Goal: Check status: Check status

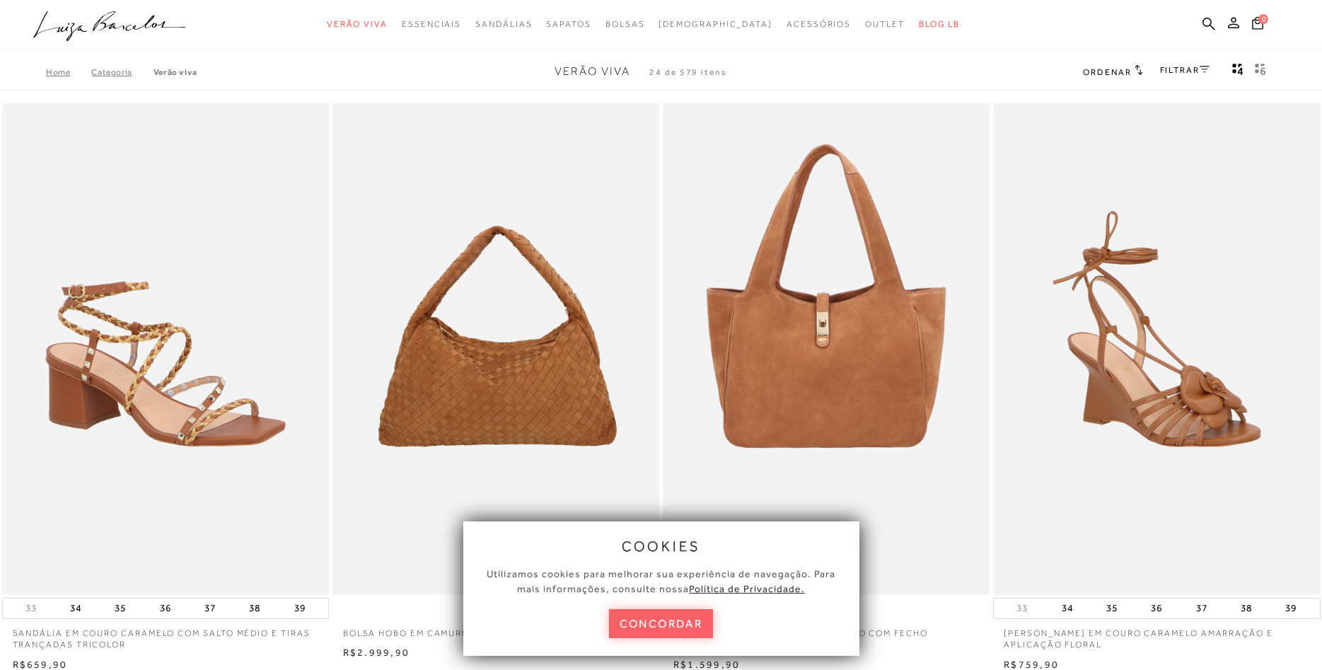
click at [1240, 21] on circle "submit" at bounding box center [1239, 23] width 10 height 10
click at [1236, 22] on circle "submit" at bounding box center [1239, 23] width 10 height 10
click at [1236, 23] on circle "submit" at bounding box center [1239, 23] width 10 height 10
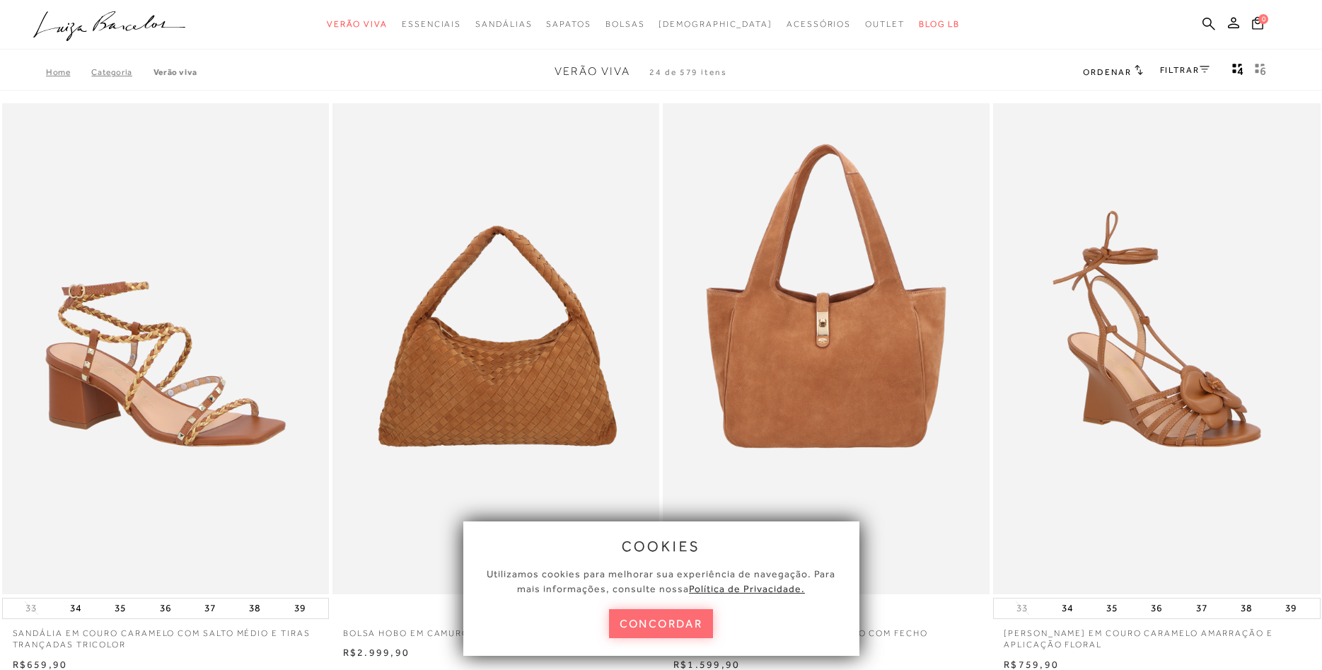
click at [652, 616] on button "concordar" at bounding box center [661, 623] width 105 height 29
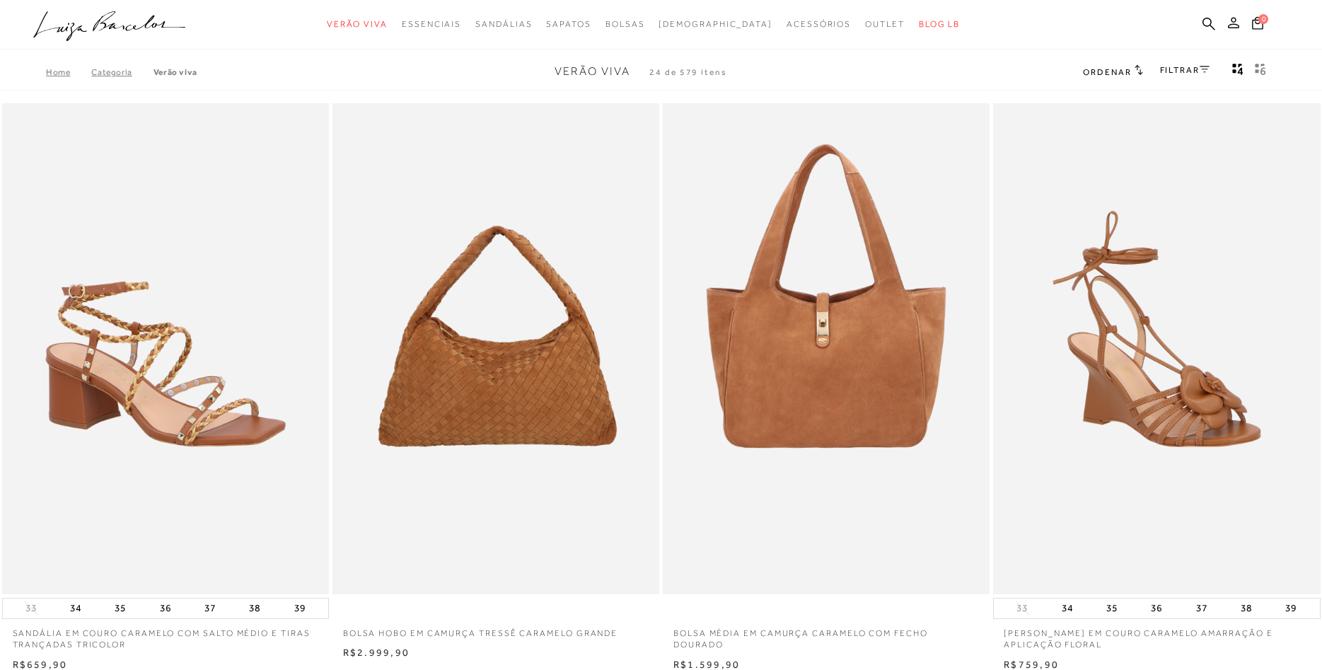
click at [1236, 28] on icon at bounding box center [1233, 22] width 11 height 11
click at [1244, 24] on button at bounding box center [1234, 25] width 20 height 18
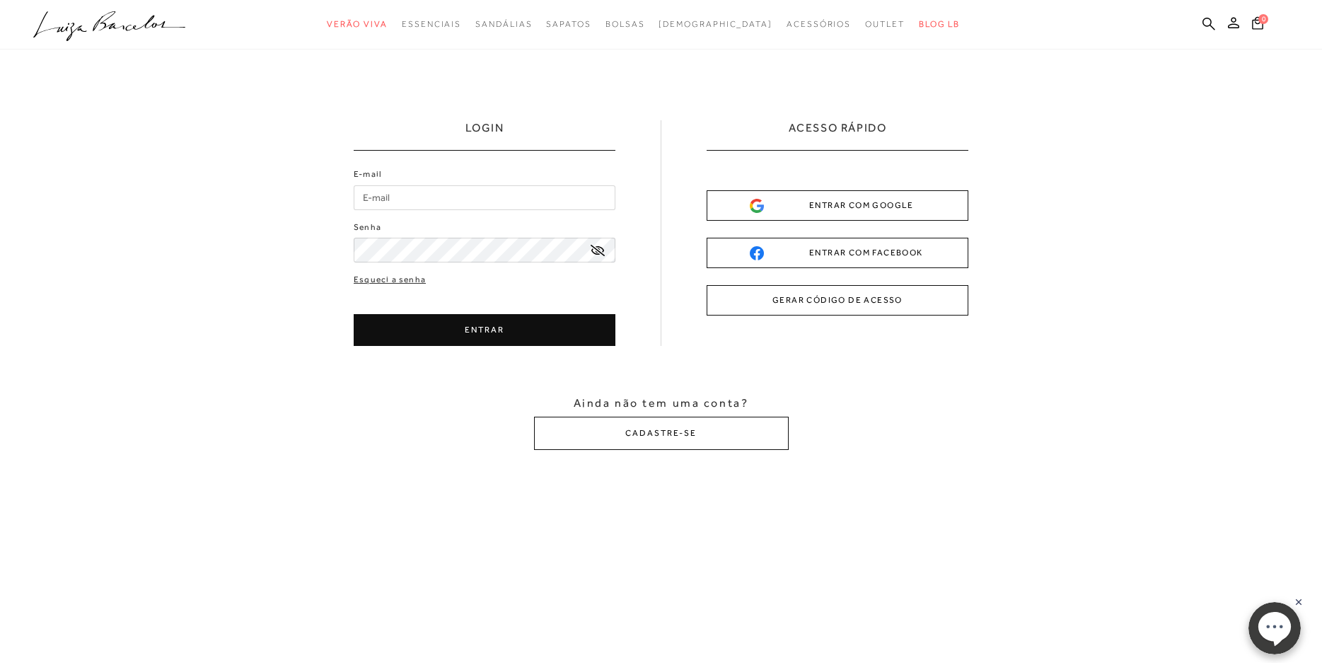
click at [517, 186] on input "E-mail" at bounding box center [485, 197] width 262 height 25
click at [517, 209] on input "E-mail" at bounding box center [485, 197] width 262 height 25
click at [514, 198] on input "E-mail" at bounding box center [485, 197] width 262 height 25
type input "[PERSON_NAME][EMAIL_ADDRESS][PERSON_NAME][DOMAIN_NAME]"
click at [524, 339] on button "ENTRAR" at bounding box center [485, 330] width 262 height 32
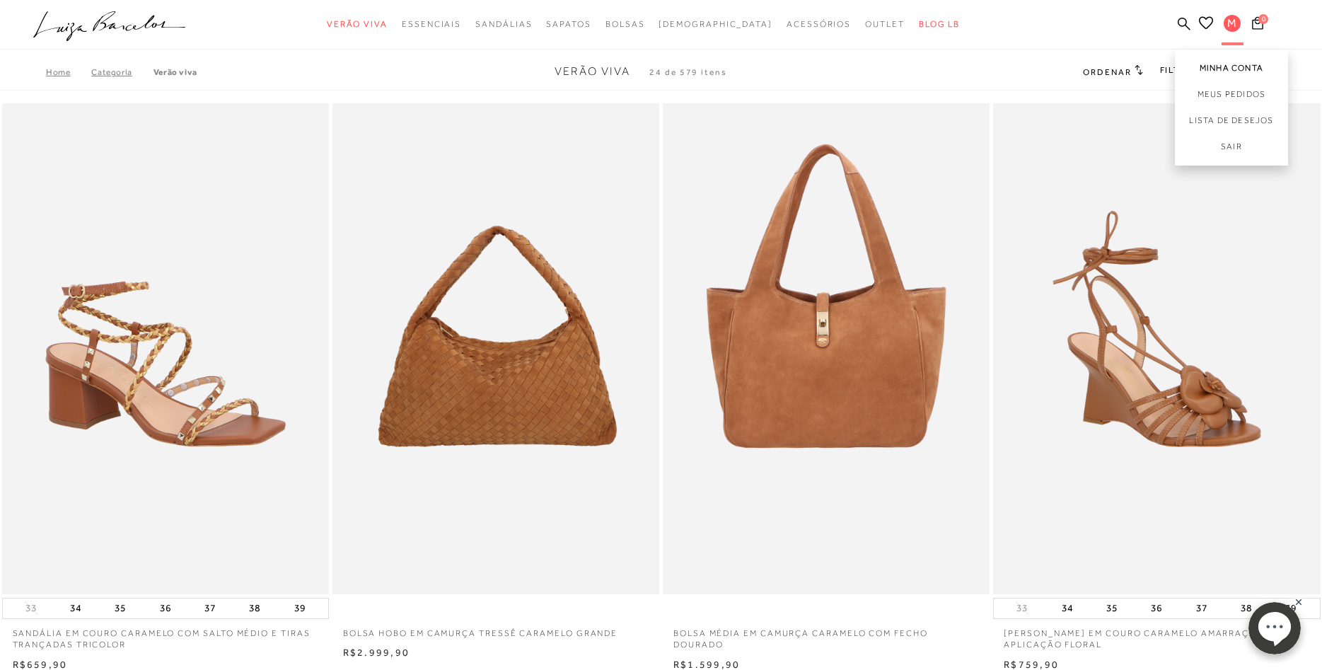
click at [1228, 69] on link "Minha Conta" at bounding box center [1231, 66] width 113 height 32
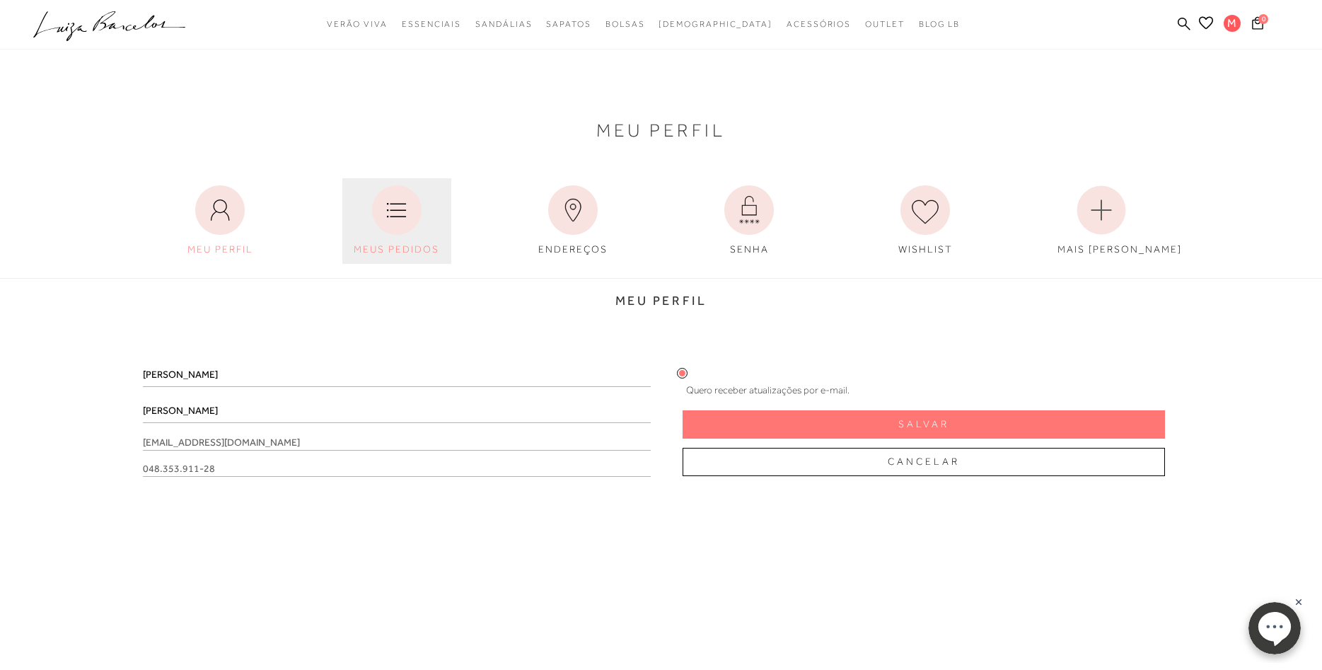
click at [386, 214] on icon at bounding box center [397, 210] width 50 height 50
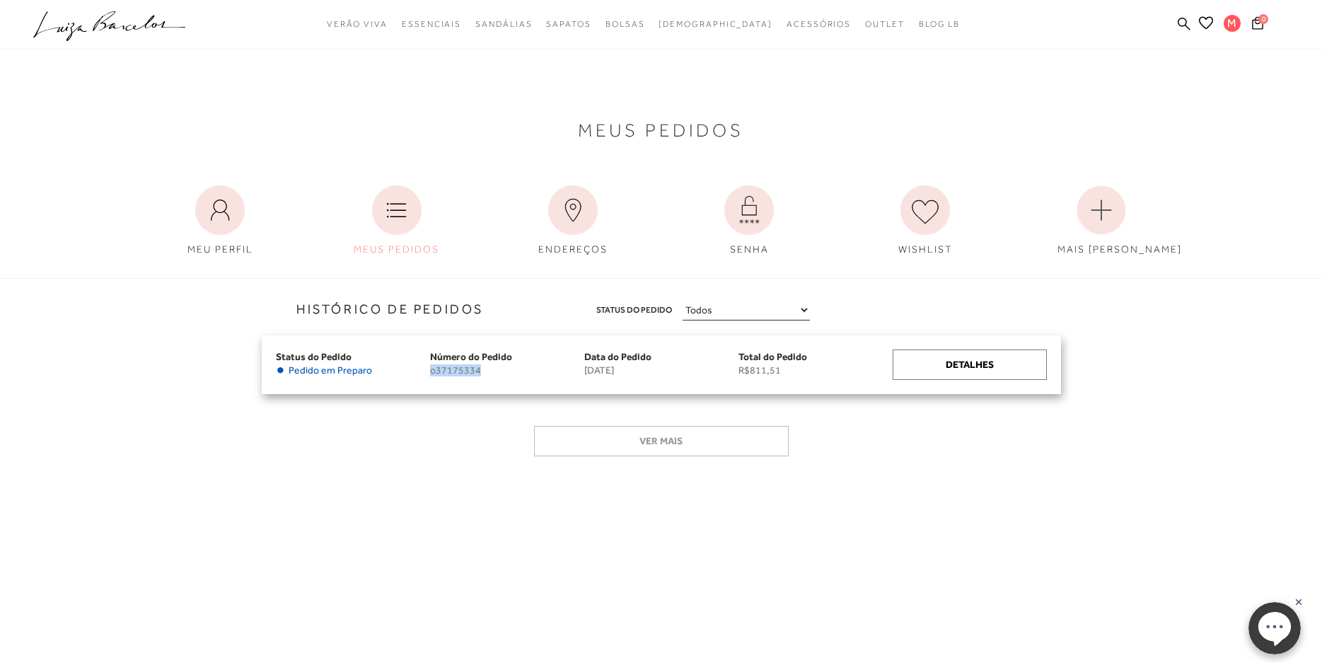
drag, startPoint x: 476, startPoint y: 371, endPoint x: 430, endPoint y: 378, distance: 46.5
click at [430, 378] on div "Status do Pedido • Pedido em Preparo Número do Pedido o37175334 Data do Pedido …" at bounding box center [662, 364] width 800 height 59
copy span "o37175334"
click at [998, 367] on div "Detalhes" at bounding box center [970, 365] width 154 height 30
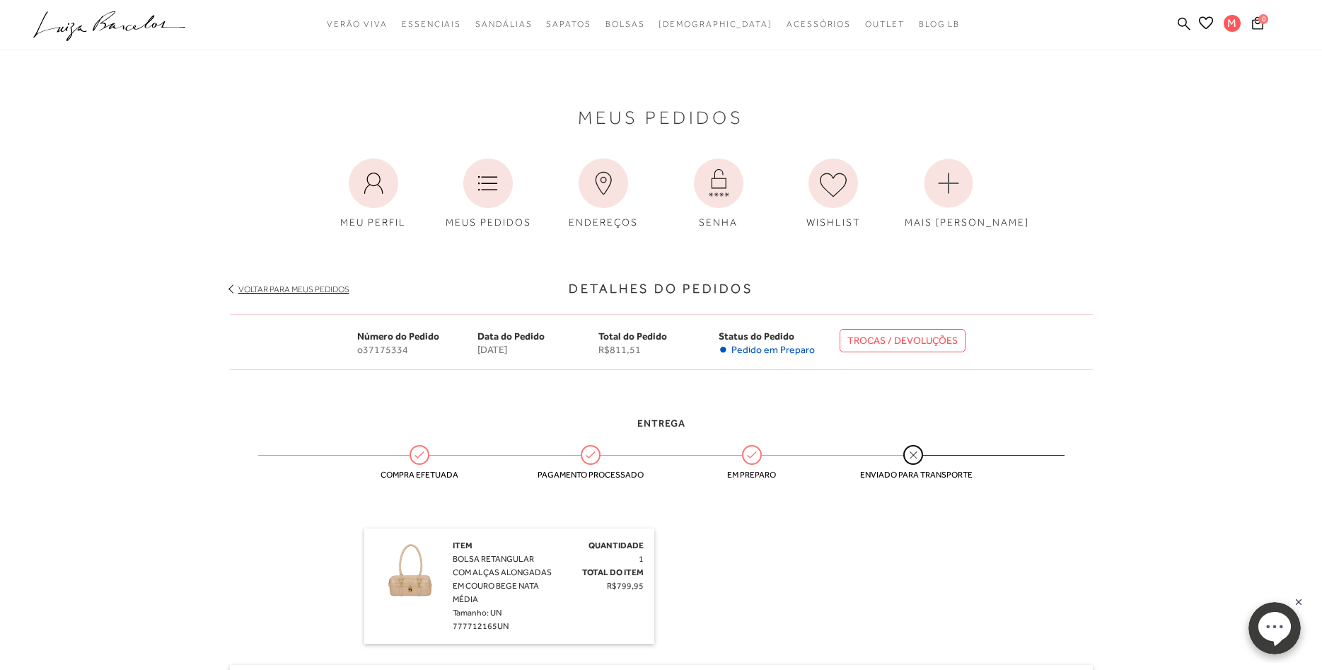
click at [910, 339] on link "TROCAS / DEVOLUÇÕES" at bounding box center [903, 340] width 126 height 23
click at [1246, 143] on link "Sair" at bounding box center [1231, 150] width 113 height 32
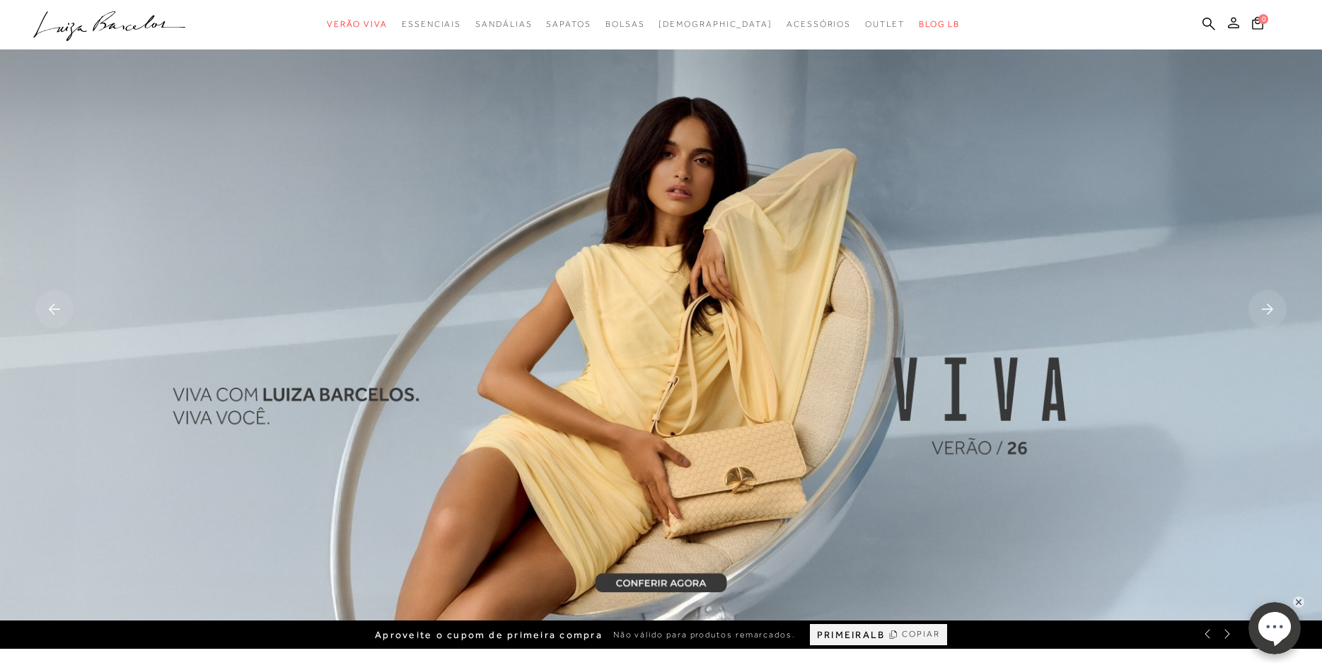
click at [1238, 30] on button at bounding box center [1234, 25] width 20 height 18
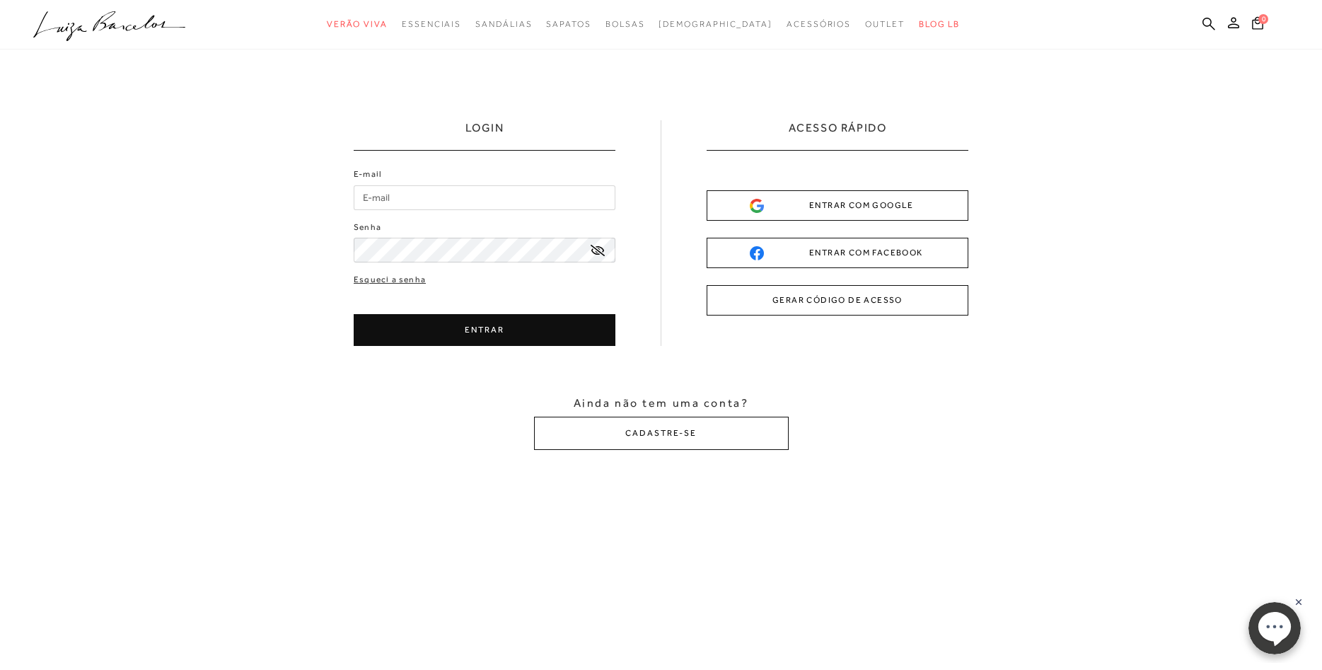
click at [447, 191] on input "E-mail" at bounding box center [485, 197] width 262 height 25
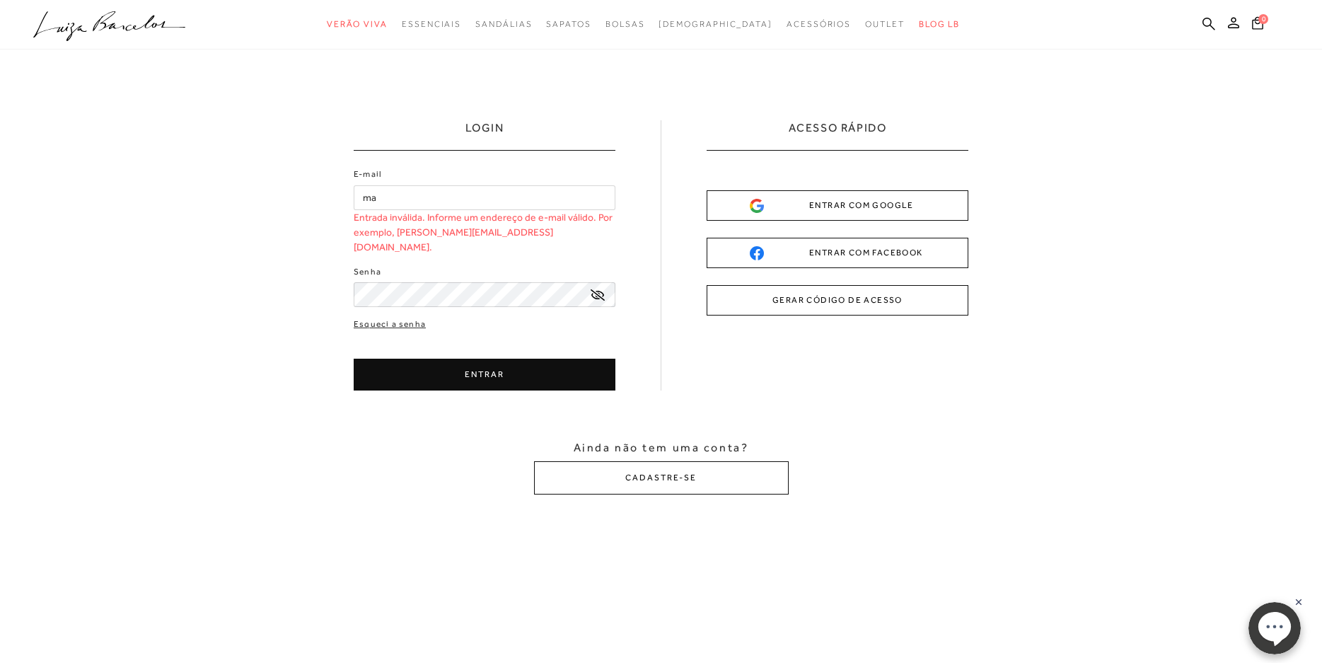
type input "m"
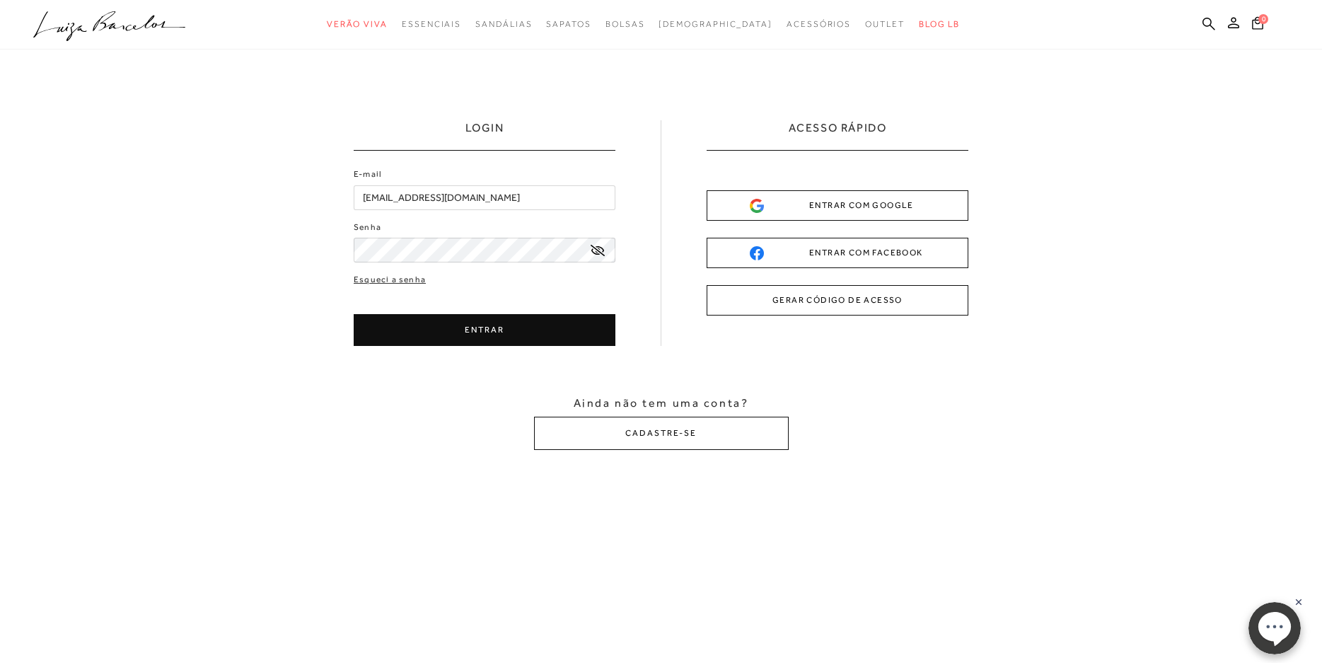
type input "[EMAIL_ADDRESS][DOMAIN_NAME]"
click at [440, 337] on button "ENTRAR" at bounding box center [485, 330] width 262 height 32
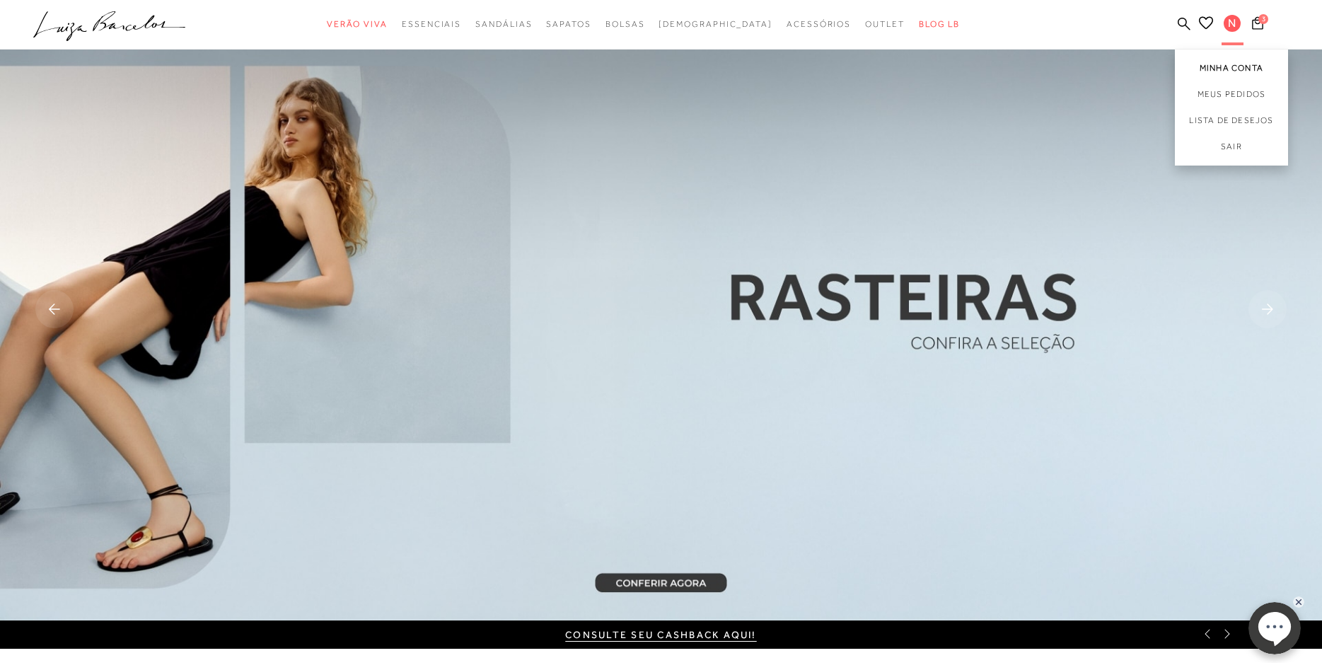
click at [1237, 60] on link "Minha Conta" at bounding box center [1231, 66] width 113 height 32
click at [1238, 61] on link "Minha Conta" at bounding box center [1231, 66] width 113 height 32
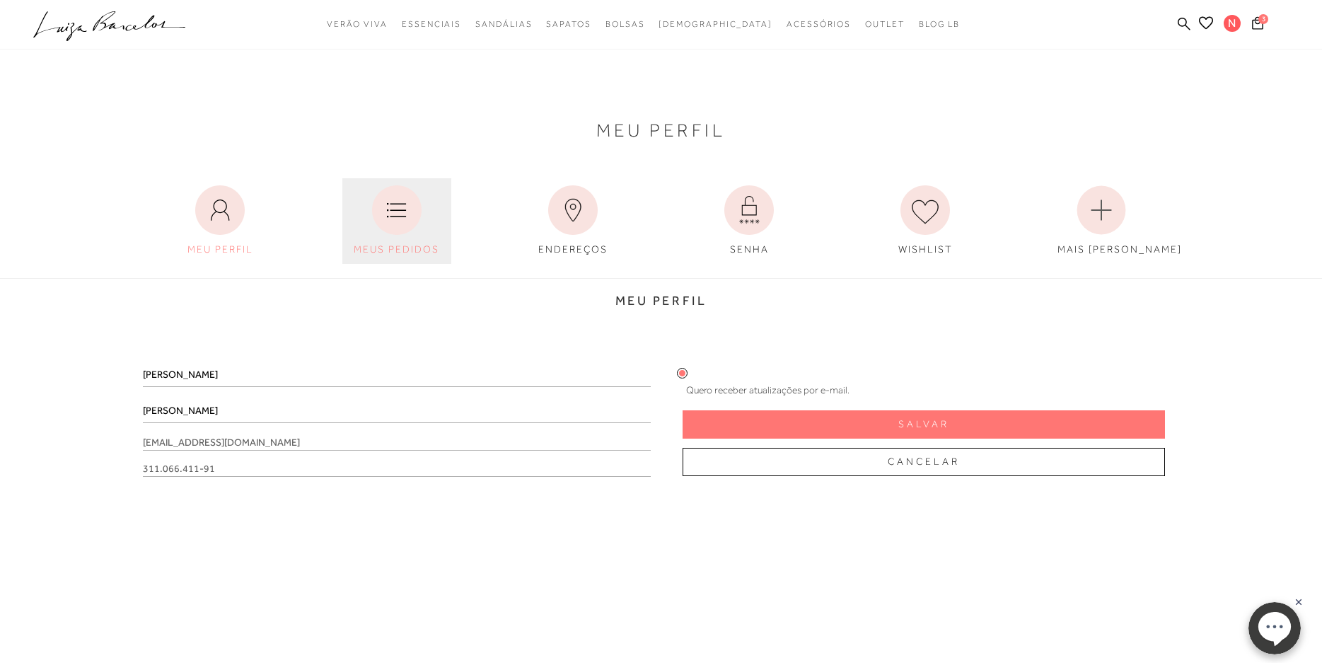
click at [394, 220] on icon at bounding box center [397, 210] width 50 height 50
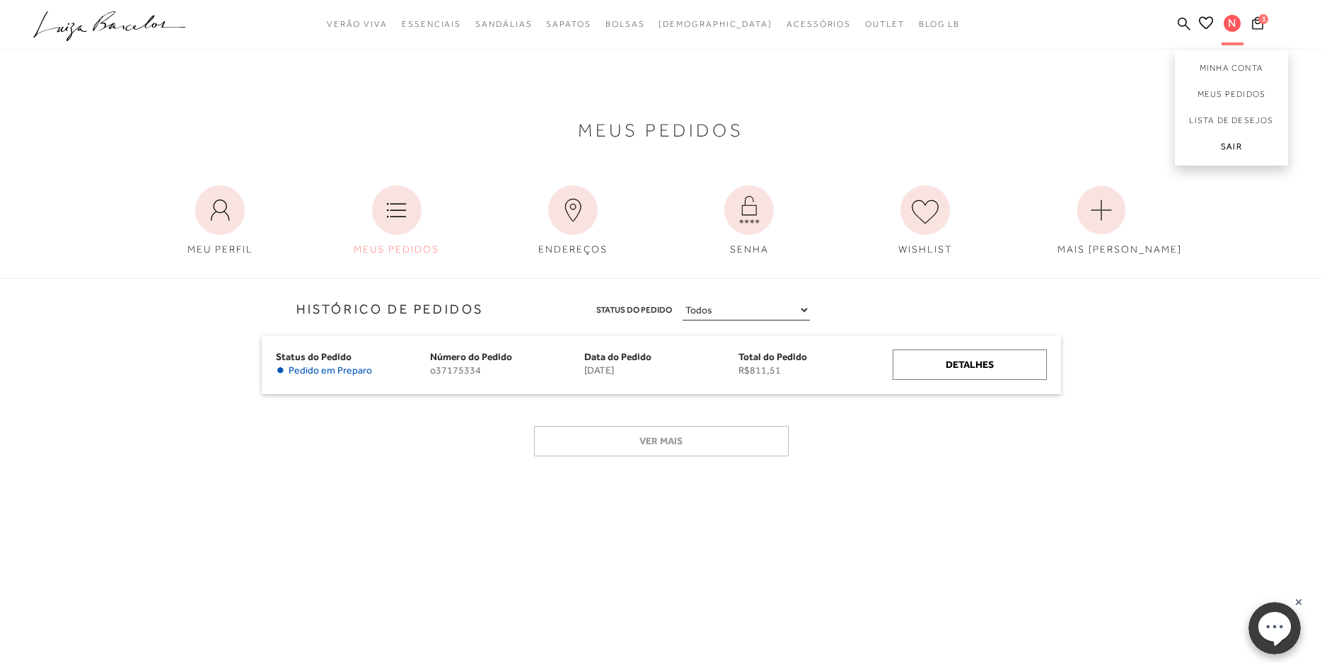
click at [1245, 139] on link "Sair" at bounding box center [1231, 150] width 113 height 32
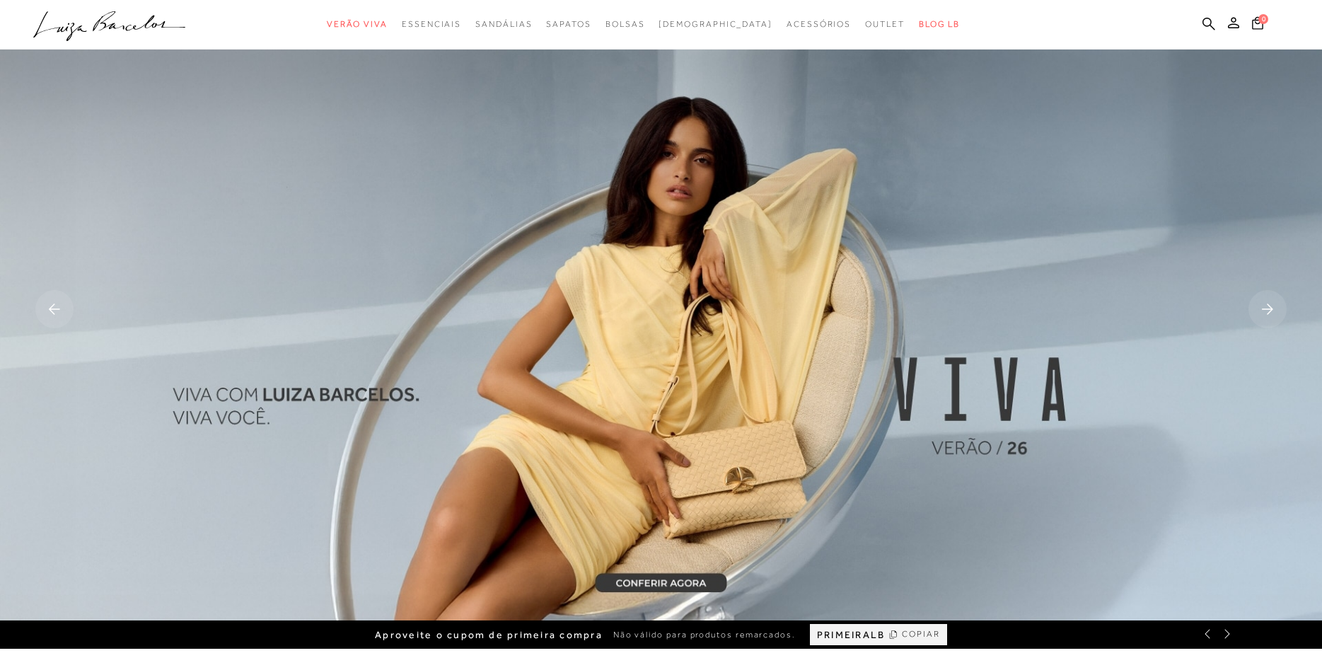
click at [1238, 23] on circle "submit" at bounding box center [1239, 23] width 10 height 10
click at [1235, 25] on circle "submit" at bounding box center [1239, 23] width 10 height 10
click at [1240, 29] on button at bounding box center [1234, 25] width 20 height 18
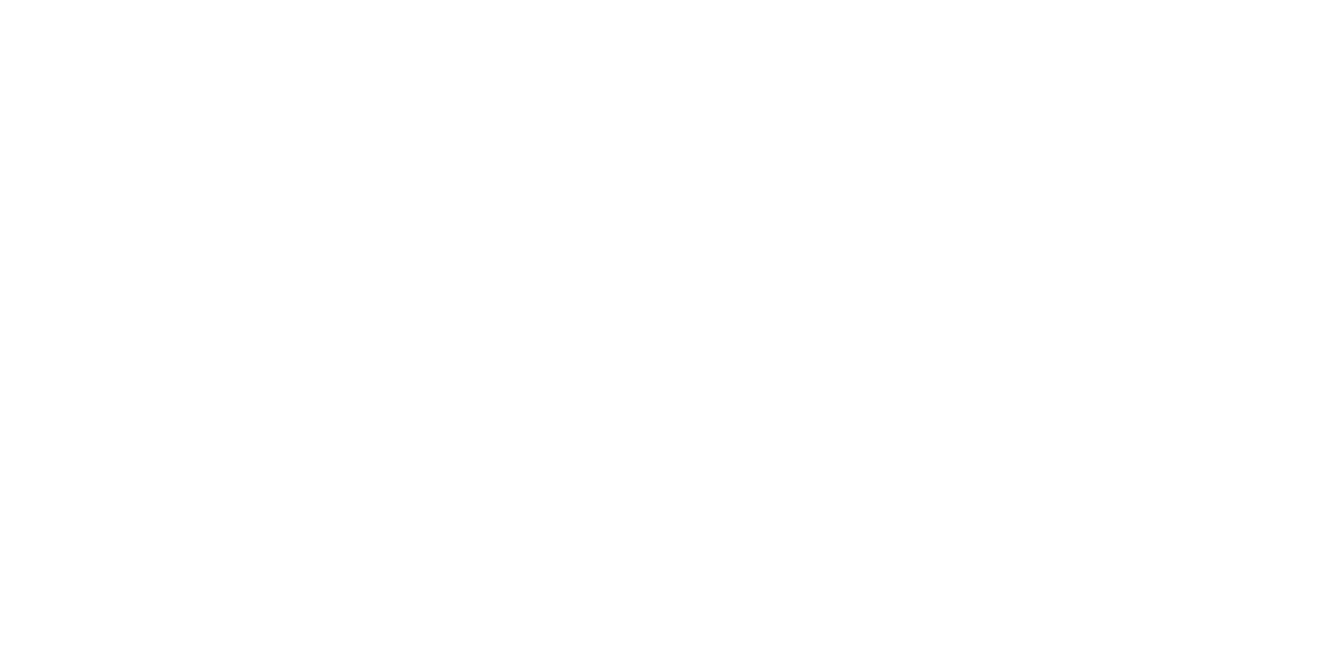
click at [1240, 20] on div "categoryHeader .a{fill-rule:evenodd;} Verão Viva" at bounding box center [661, 335] width 1322 height 670
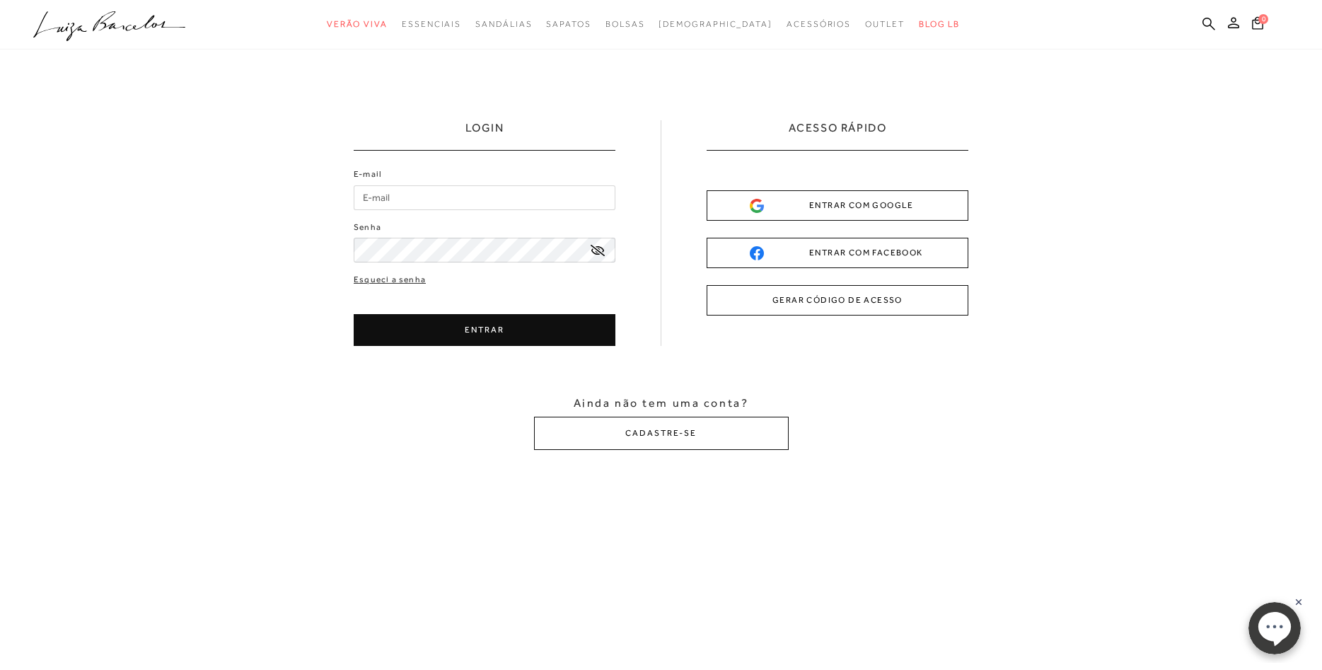
drag, startPoint x: 398, startPoint y: 181, endPoint x: 394, endPoint y: 200, distance: 19.6
click at [398, 183] on div "E-mail" at bounding box center [485, 189] width 262 height 42
click at [394, 200] on input "E-mail" at bounding box center [485, 197] width 262 height 25
type input "[EMAIL_ADDRESS][DOMAIN_NAME]"
click at [446, 330] on button "ENTRAR" at bounding box center [485, 330] width 262 height 32
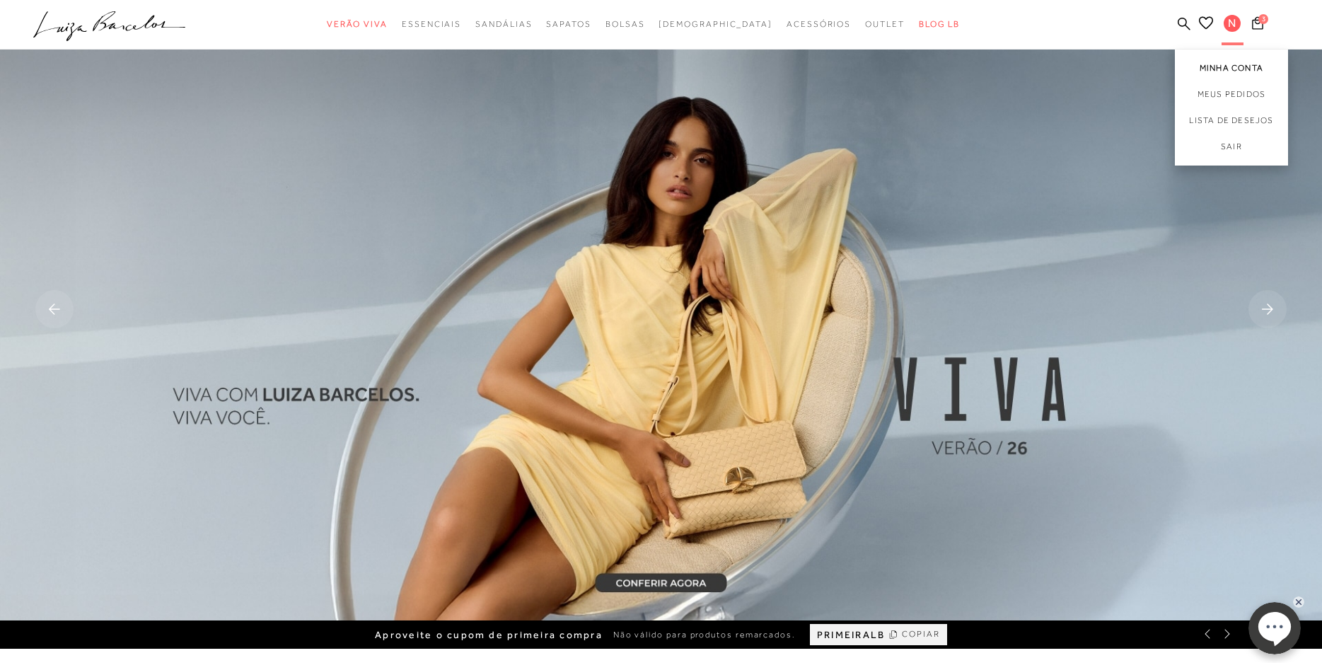
click at [1231, 62] on link "Minha Conta" at bounding box center [1231, 66] width 113 height 32
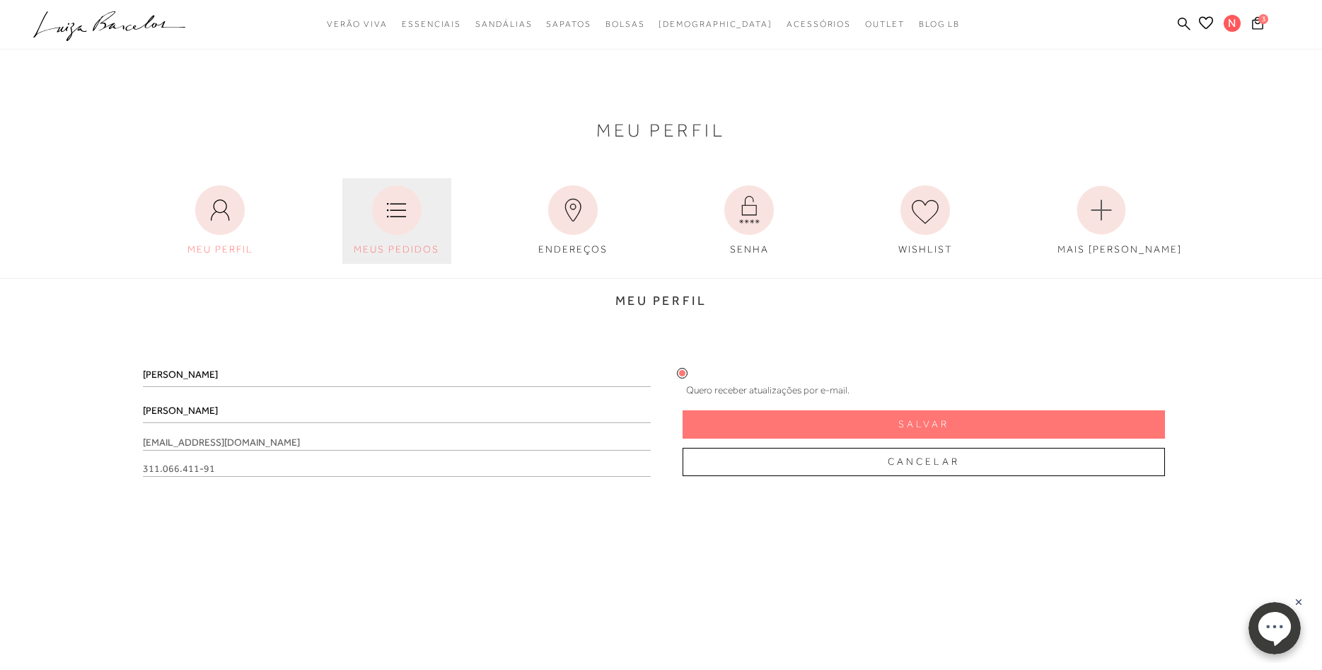
click at [417, 209] on icon at bounding box center [397, 210] width 50 height 50
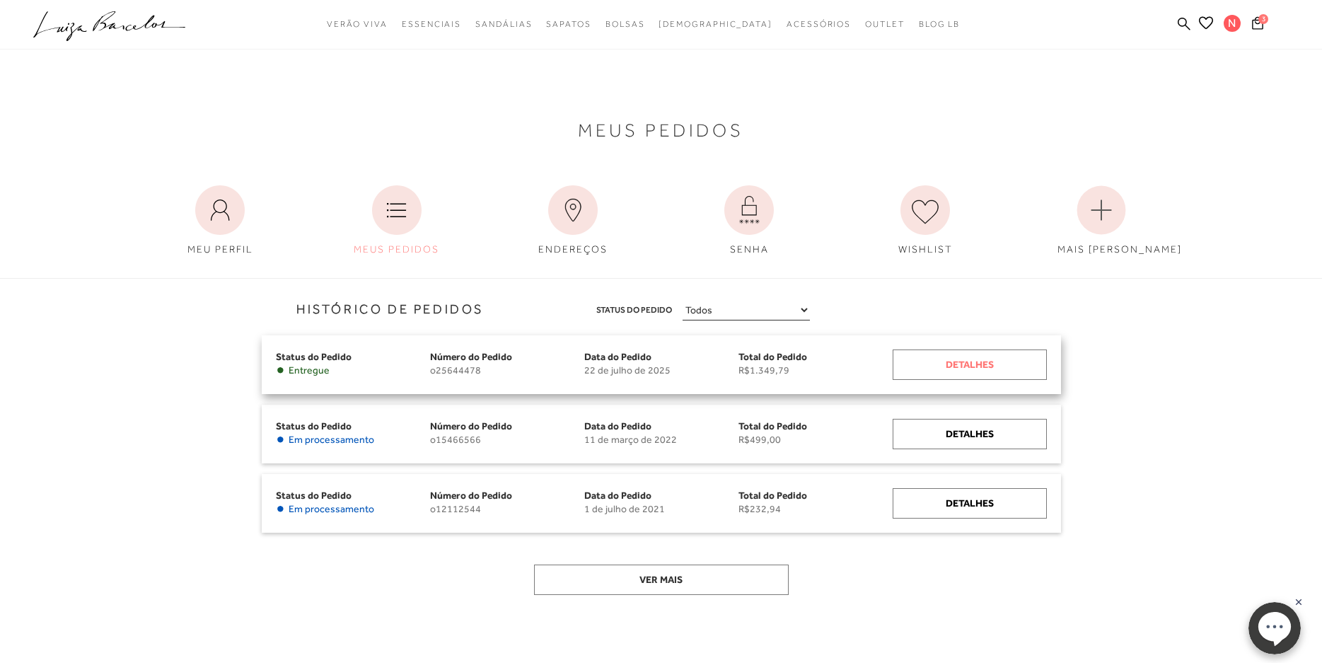
click at [935, 362] on div "Detalhes" at bounding box center [970, 365] width 154 height 30
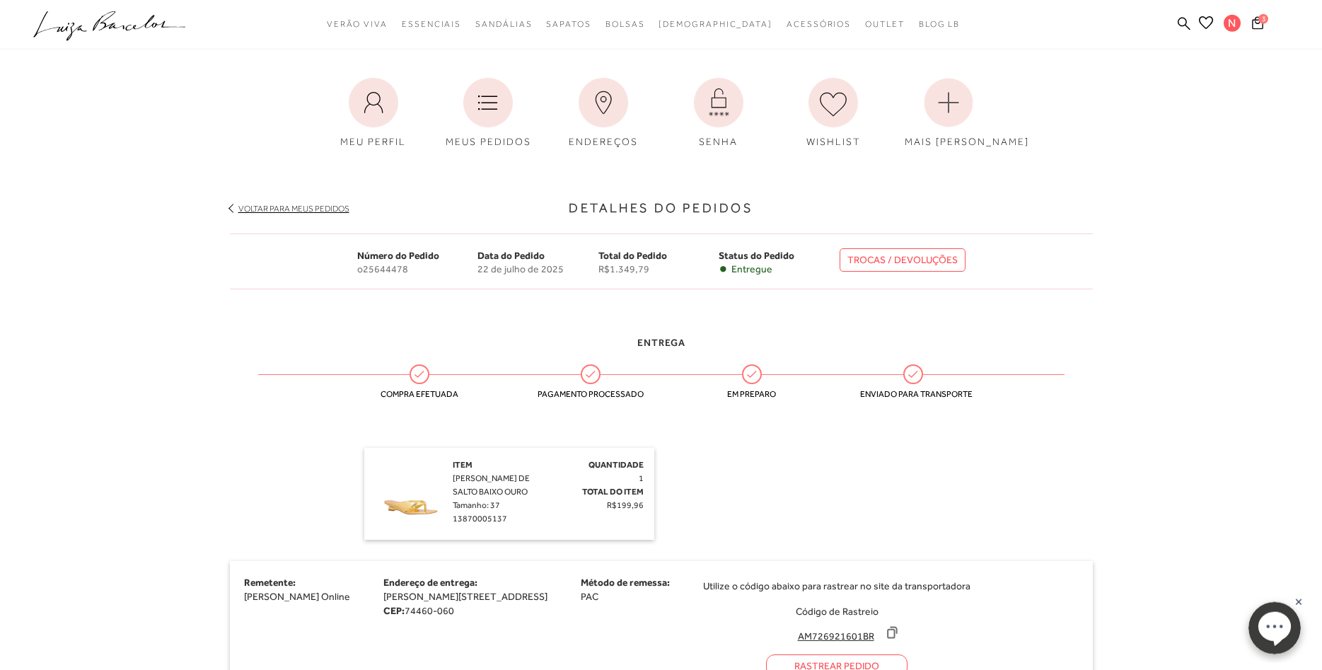
scroll to position [72, 0]
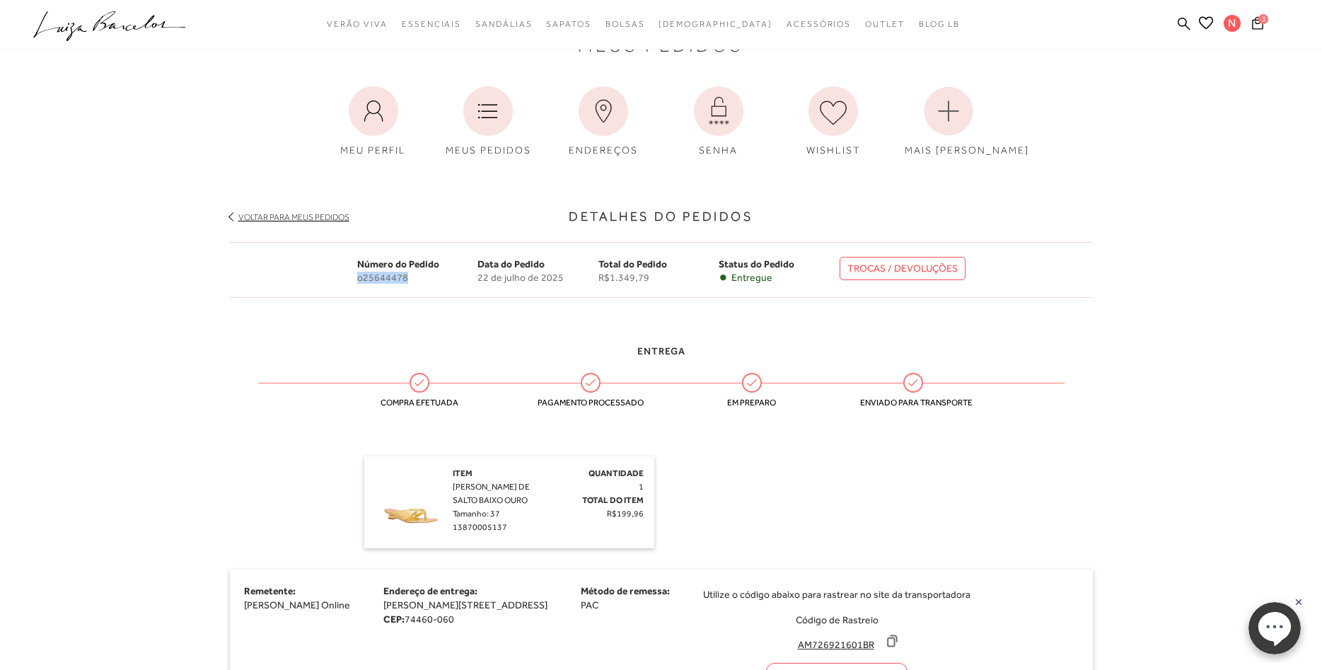
drag, startPoint x: 408, startPoint y: 278, endPoint x: 356, endPoint y: 283, distance: 51.9
click at [356, 283] on div "Número do Pedido o25644478 Data do [GEOGRAPHIC_DATA] 22 de julho de 2025 Total …" at bounding box center [661, 270] width 863 height 57
copy span "o25644478"
click at [957, 272] on link "TROCAS / DEVOLUÇÕES" at bounding box center [903, 268] width 126 height 23
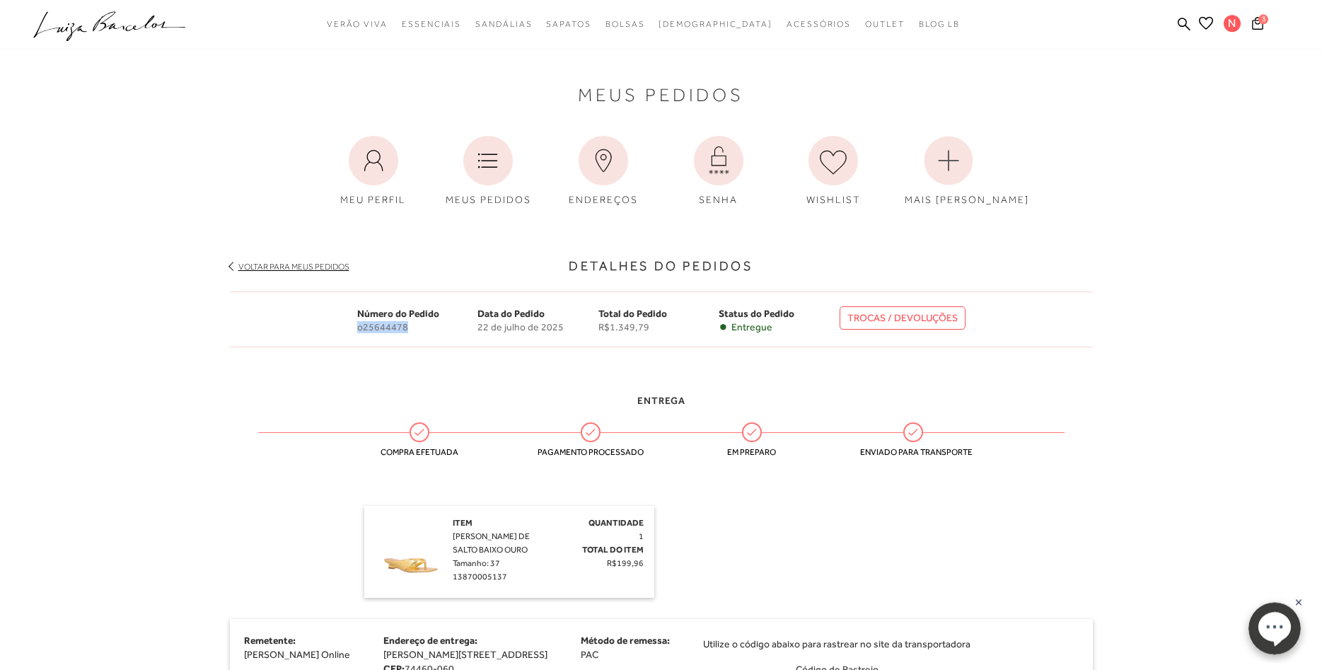
scroll to position [0, 0]
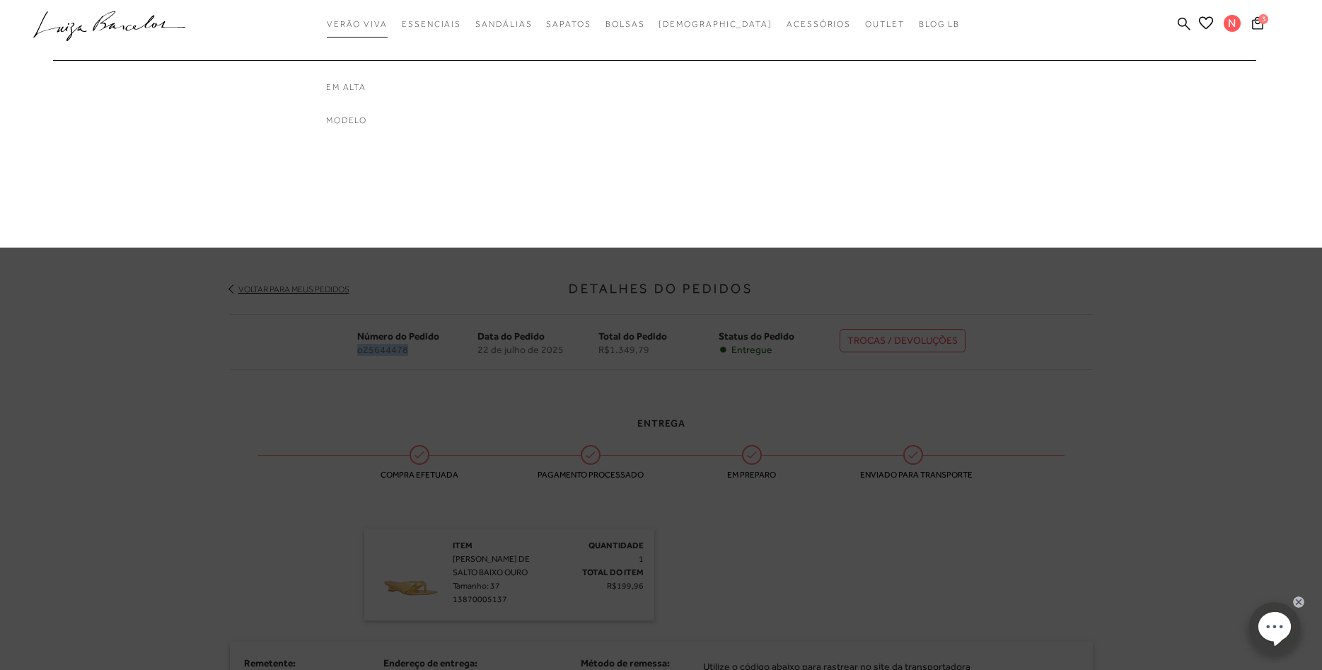
click at [383, 33] on link "Verão Viva" at bounding box center [357, 24] width 61 height 26
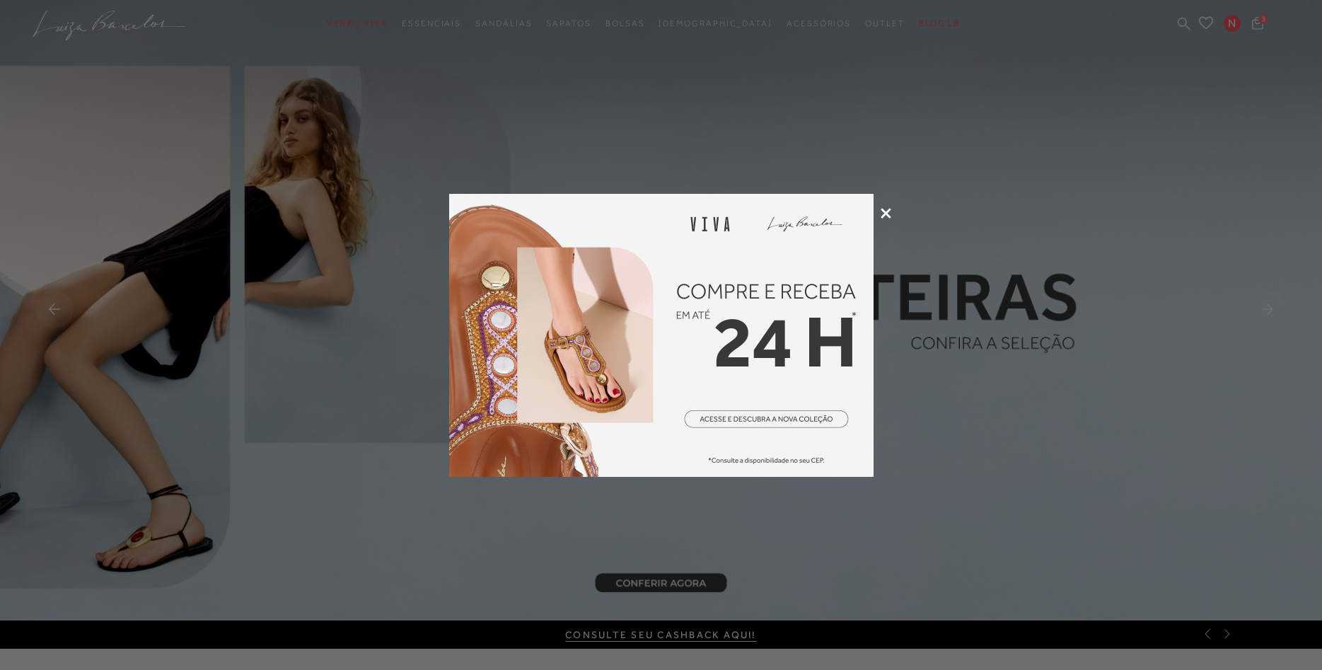
click at [891, 212] on icon at bounding box center [886, 213] width 11 height 11
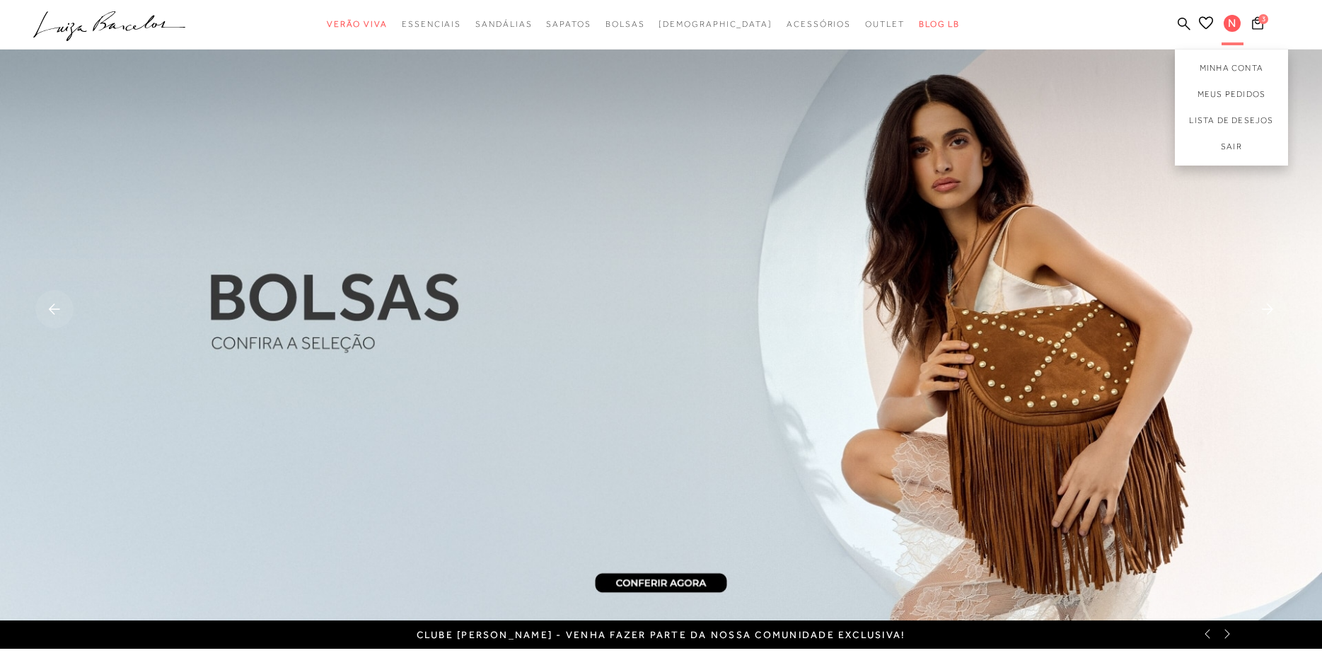
click at [1237, 18] on span "N" at bounding box center [1232, 23] width 17 height 17
click at [1237, 61] on link "Minha Conta" at bounding box center [1231, 66] width 113 height 32
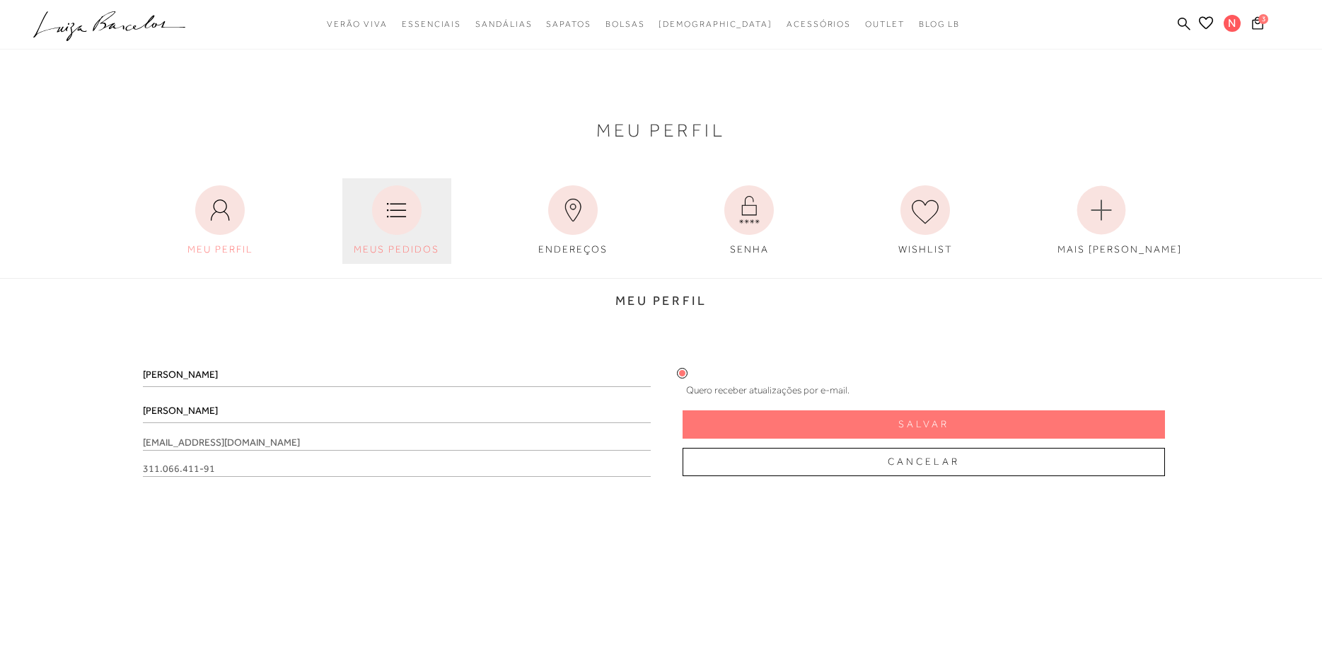
click at [370, 225] on link "MEUS PEDIDOS" at bounding box center [396, 221] width 109 height 86
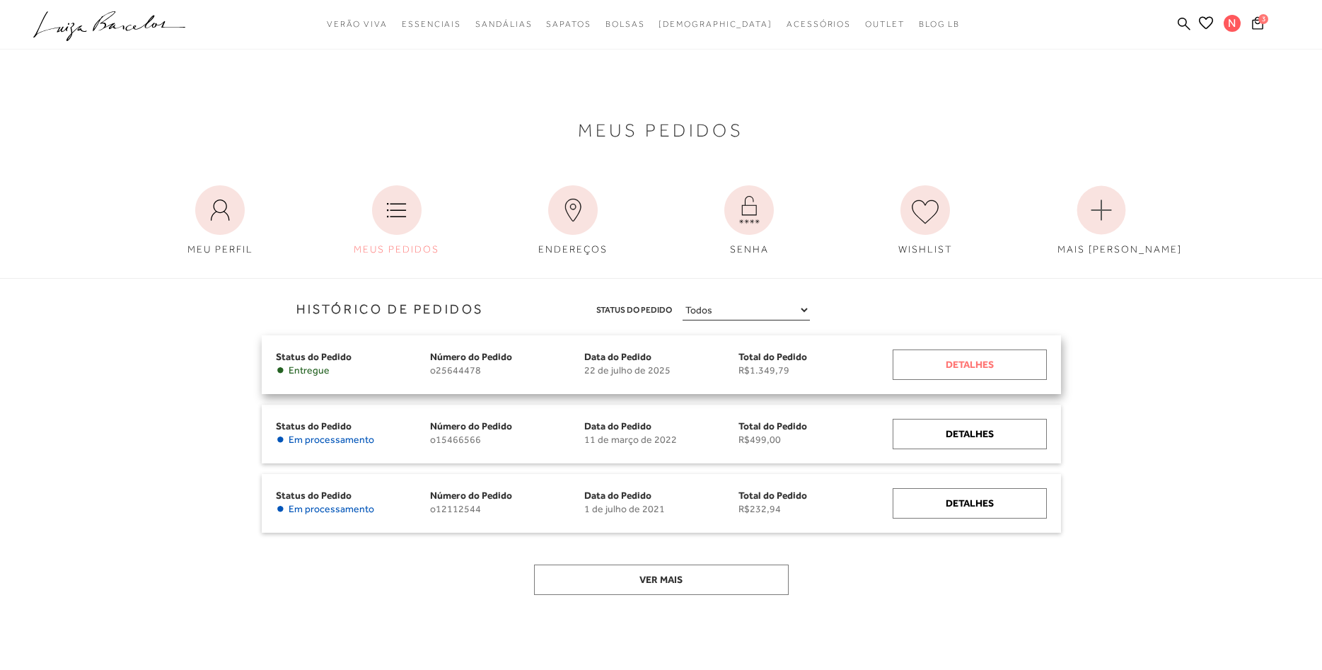
click at [969, 364] on div "Detalhes" at bounding box center [970, 365] width 154 height 30
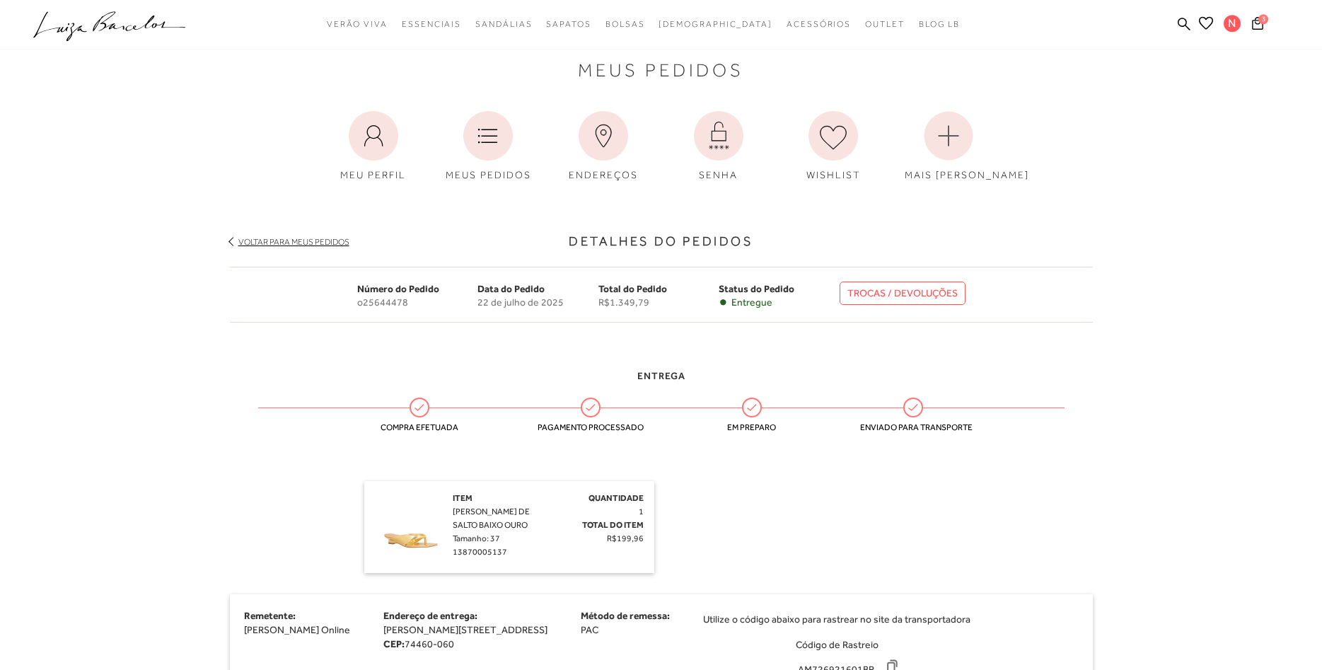
scroll to position [72, 0]
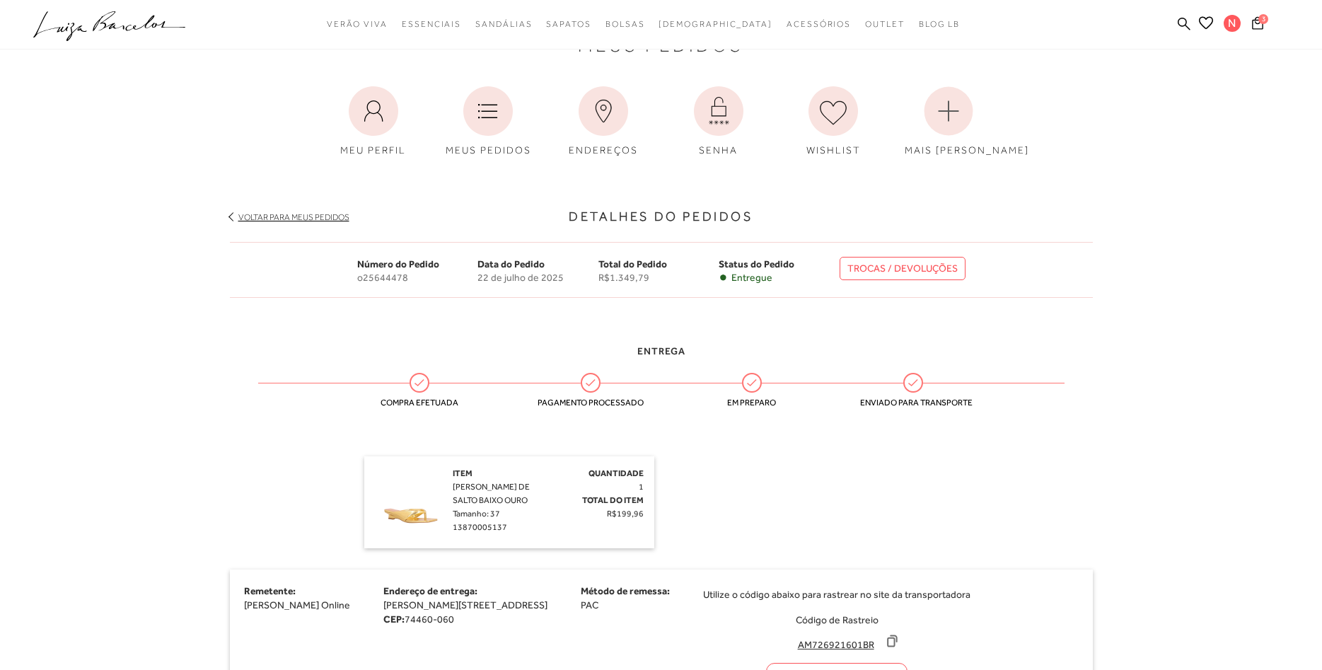
click at [882, 272] on link "TROCAS / DEVOLUÇÕES" at bounding box center [903, 268] width 126 height 23
drag, startPoint x: 393, startPoint y: 278, endPoint x: 352, endPoint y: 278, distance: 41.0
click at [352, 278] on div "Número do Pedido o25644478 Data do [GEOGRAPHIC_DATA] 22 de julho de 2025 Total …" at bounding box center [661, 270] width 863 height 57
copy span "o25644478"
click at [1228, 141] on link "Sair" at bounding box center [1231, 150] width 113 height 32
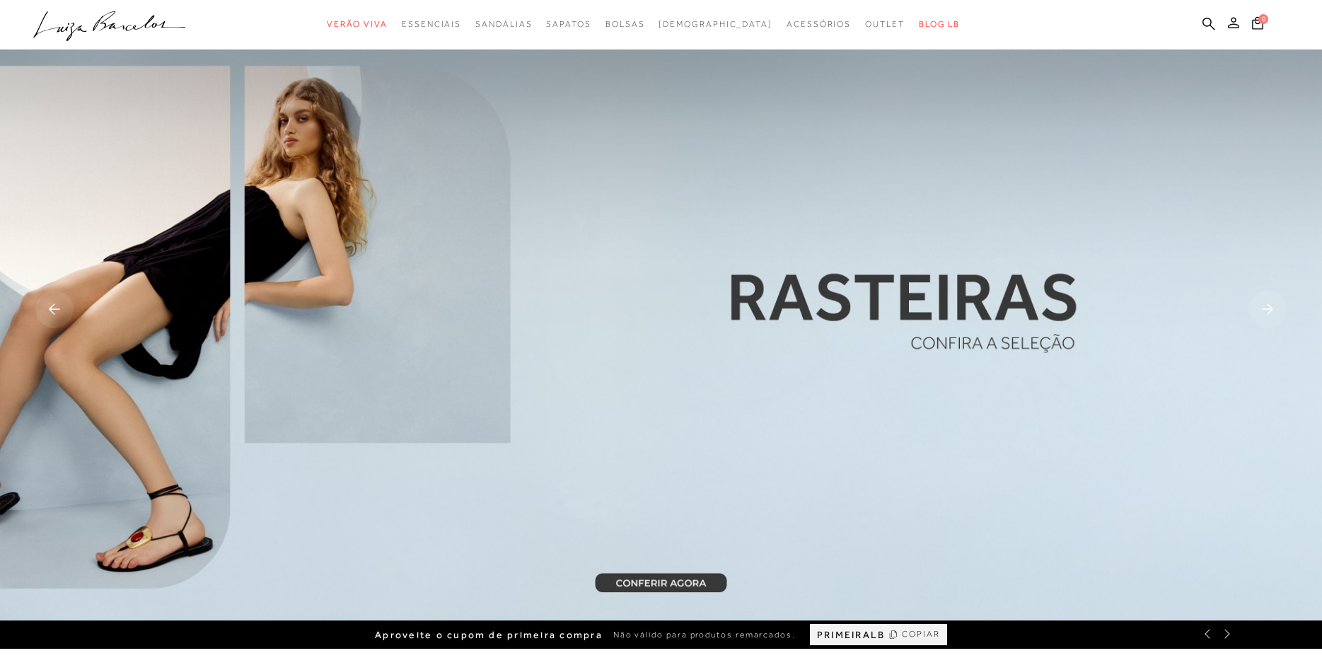
click at [1239, 29] on button at bounding box center [1234, 25] width 20 height 18
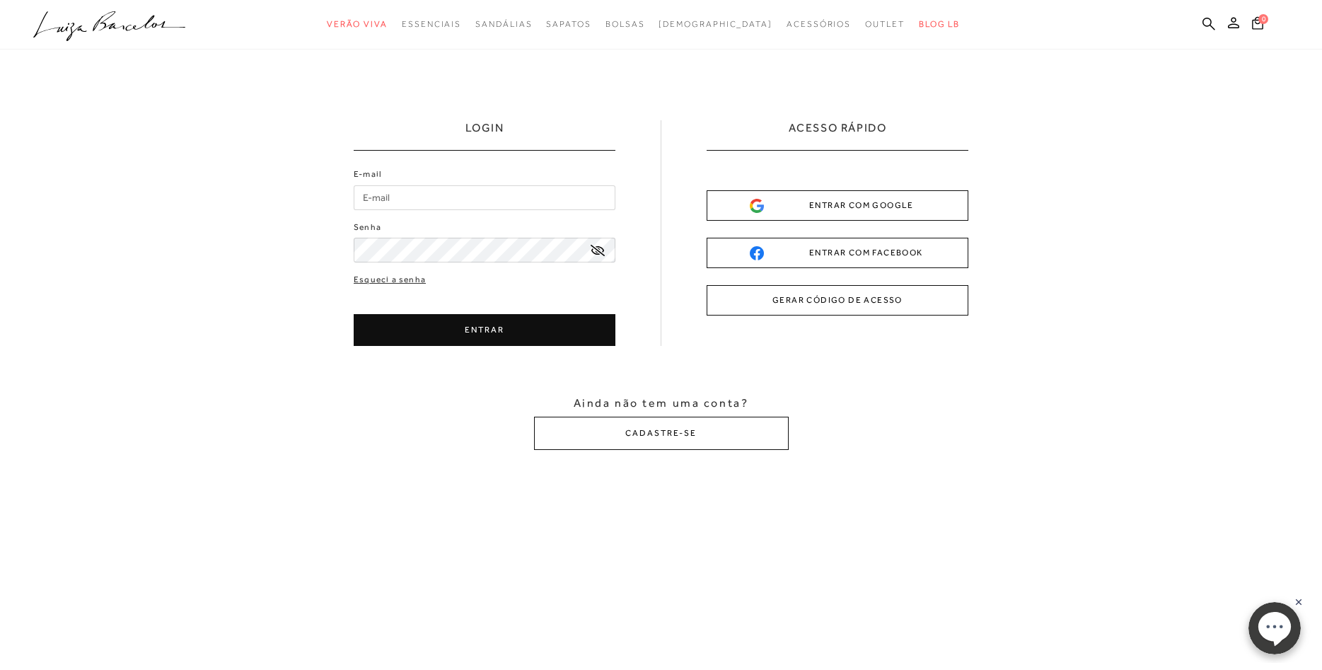
click at [398, 192] on input "E-mail" at bounding box center [485, 197] width 262 height 25
type input "maria.carolina.honorio@hotmail.com"
click at [567, 326] on button "ENTRAR" at bounding box center [485, 330] width 262 height 32
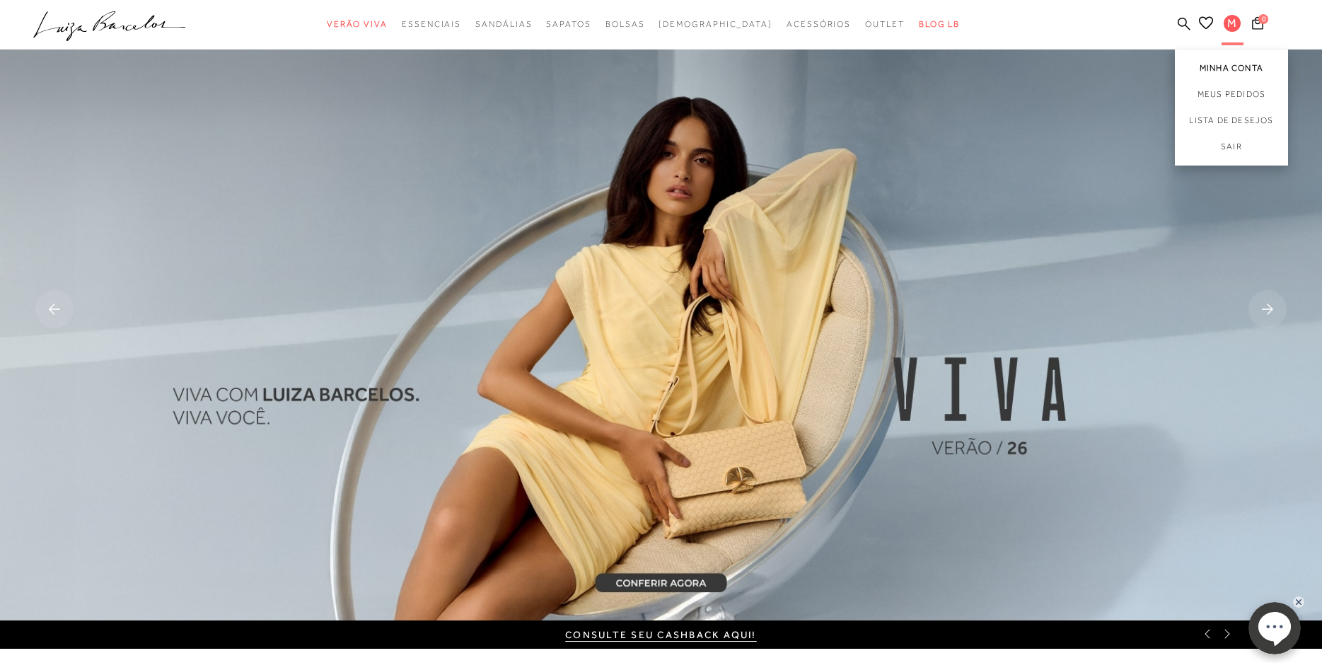
click at [1237, 62] on link "Minha Conta" at bounding box center [1231, 66] width 113 height 32
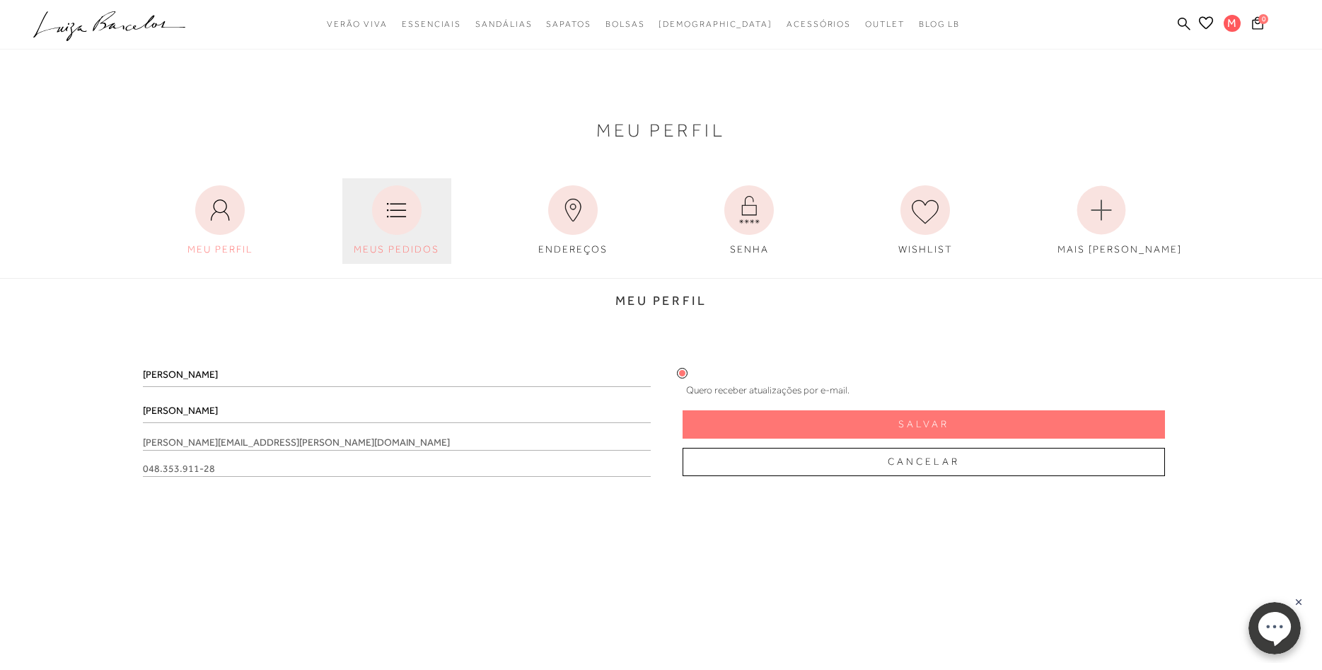
click at [429, 216] on link "MEUS PEDIDOS" at bounding box center [396, 221] width 109 height 86
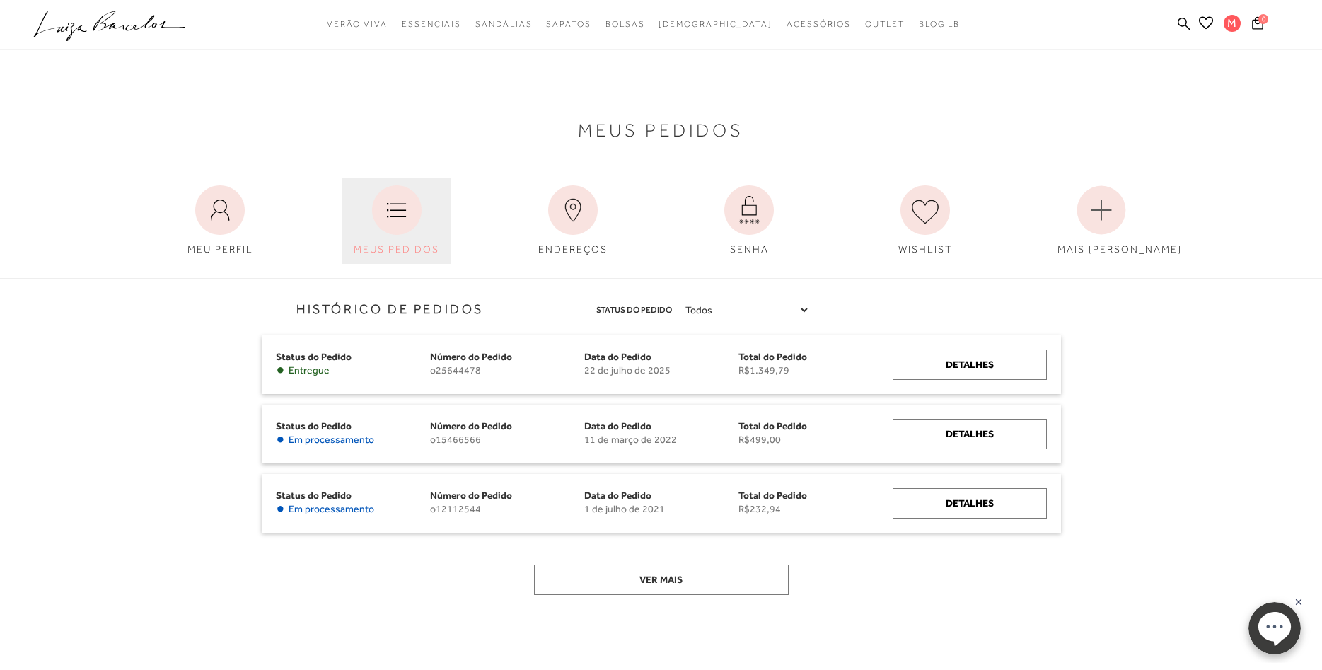
click at [389, 210] on icon at bounding box center [397, 210] width 50 height 50
click at [1228, 139] on link "Sair" at bounding box center [1231, 150] width 113 height 32
